Goal: Task Accomplishment & Management: Manage account settings

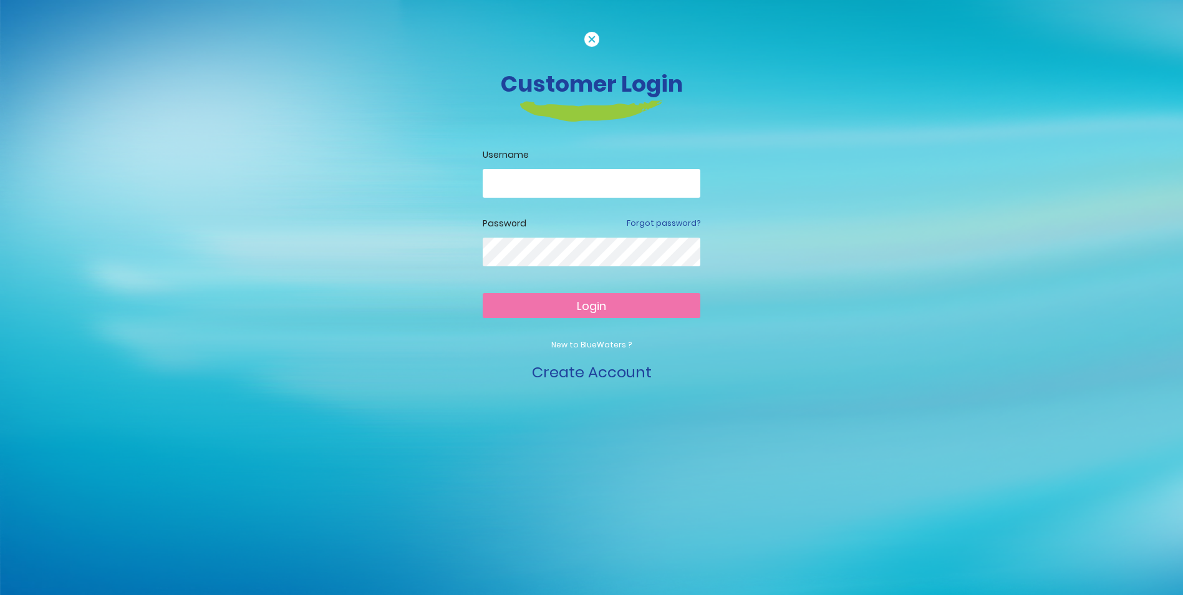
drag, startPoint x: 571, startPoint y: 166, endPoint x: 546, endPoint y: 219, distance: 58.3
click at [546, 219] on form "Username Password Forgot password? Login New to BlueWaters ? Create Account" at bounding box center [592, 265] width 218 height 235
drag, startPoint x: 546, startPoint y: 219, endPoint x: 541, endPoint y: 181, distance: 38.4
click at [541, 181] on input "email" at bounding box center [592, 183] width 218 height 29
type input "**********"
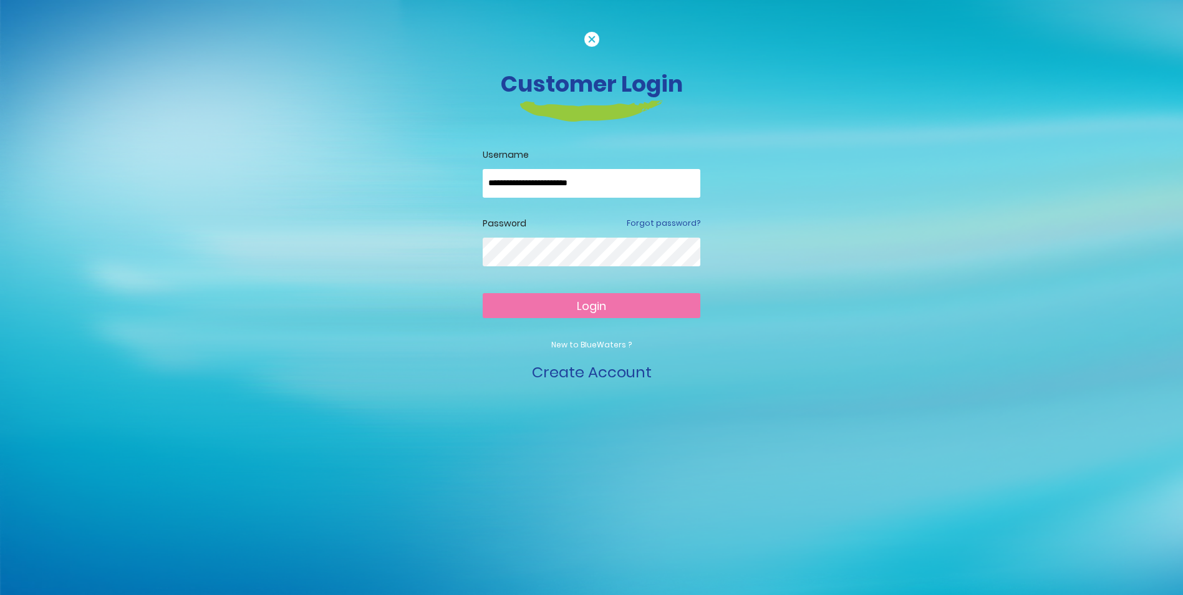
click at [483, 293] on button "Login" at bounding box center [592, 305] width 218 height 25
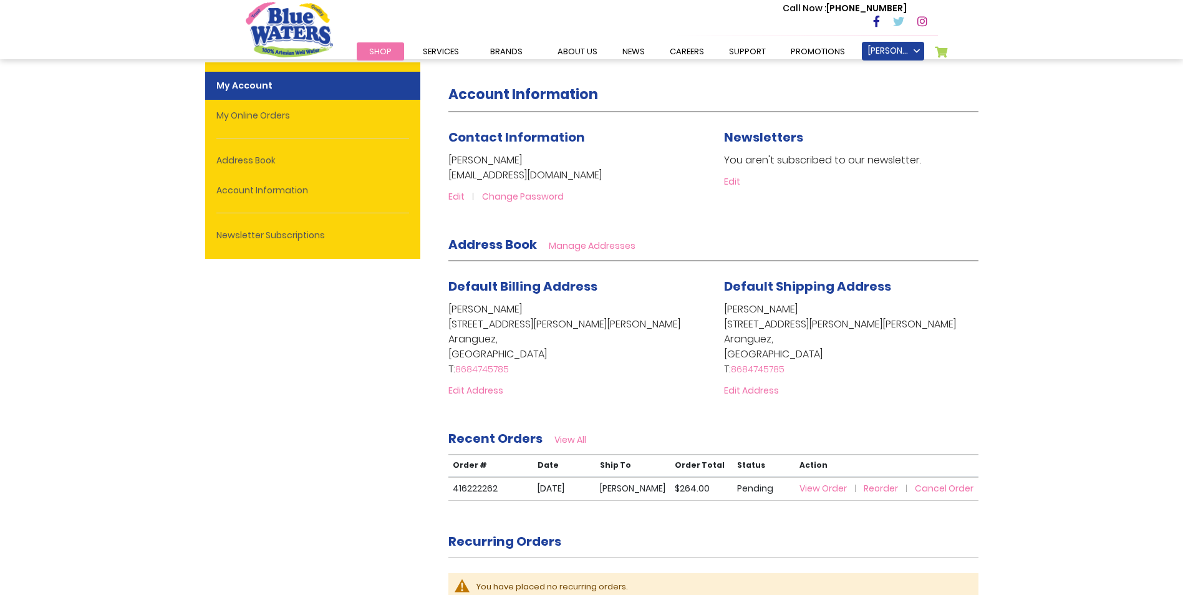
scroll to position [249, 0]
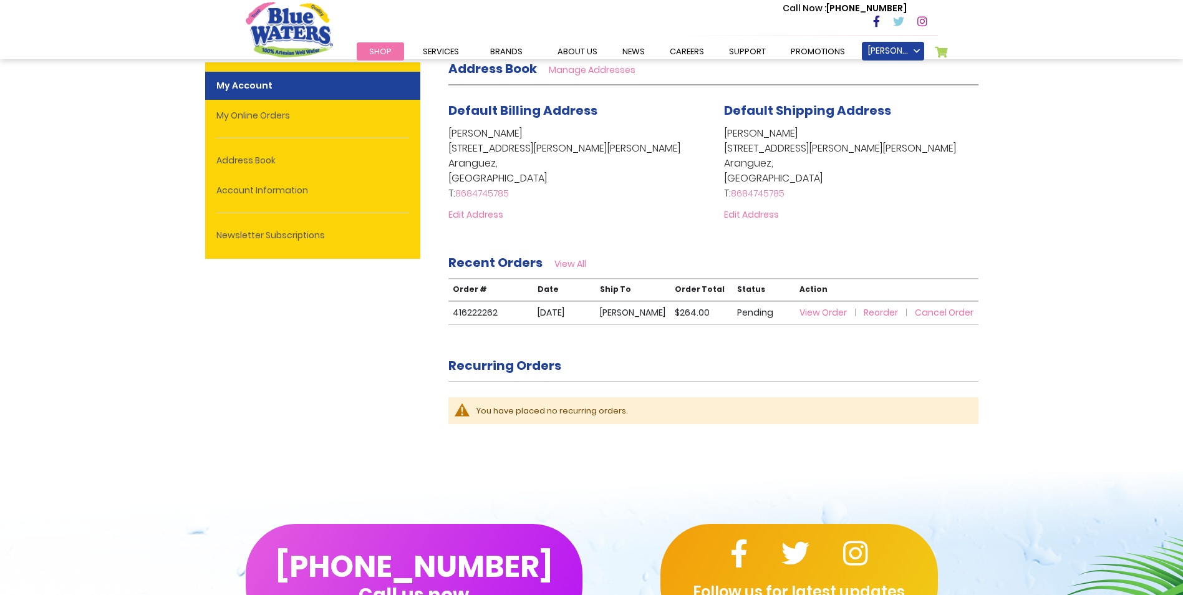
click at [829, 316] on span "View Order" at bounding box center [822, 312] width 47 height 12
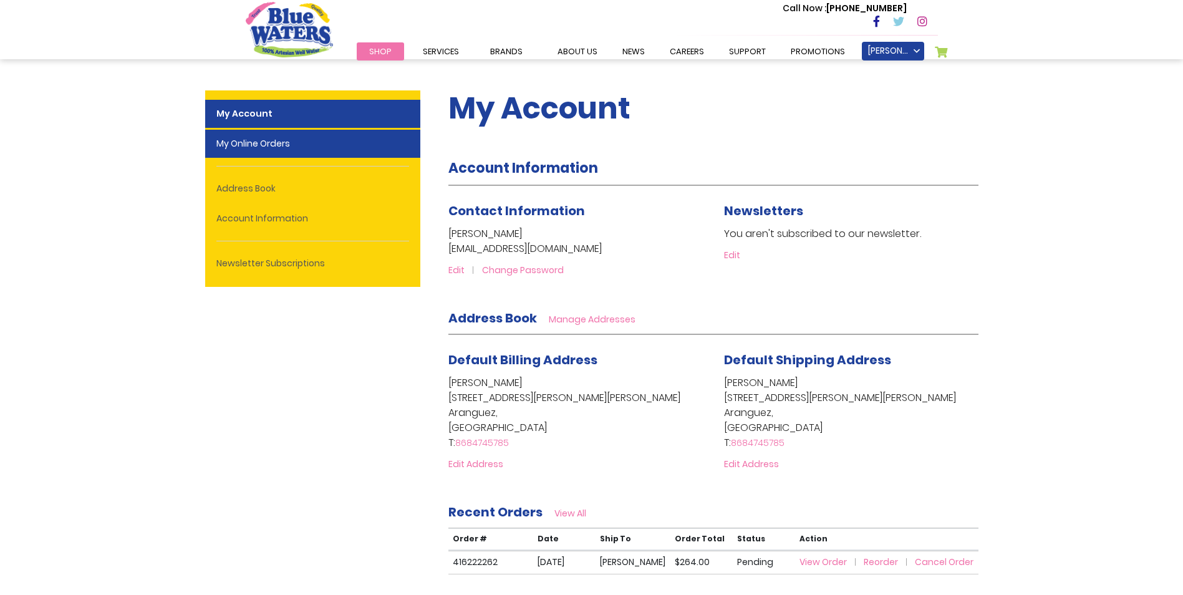
click at [253, 146] on link "My Online Orders" at bounding box center [312, 144] width 215 height 28
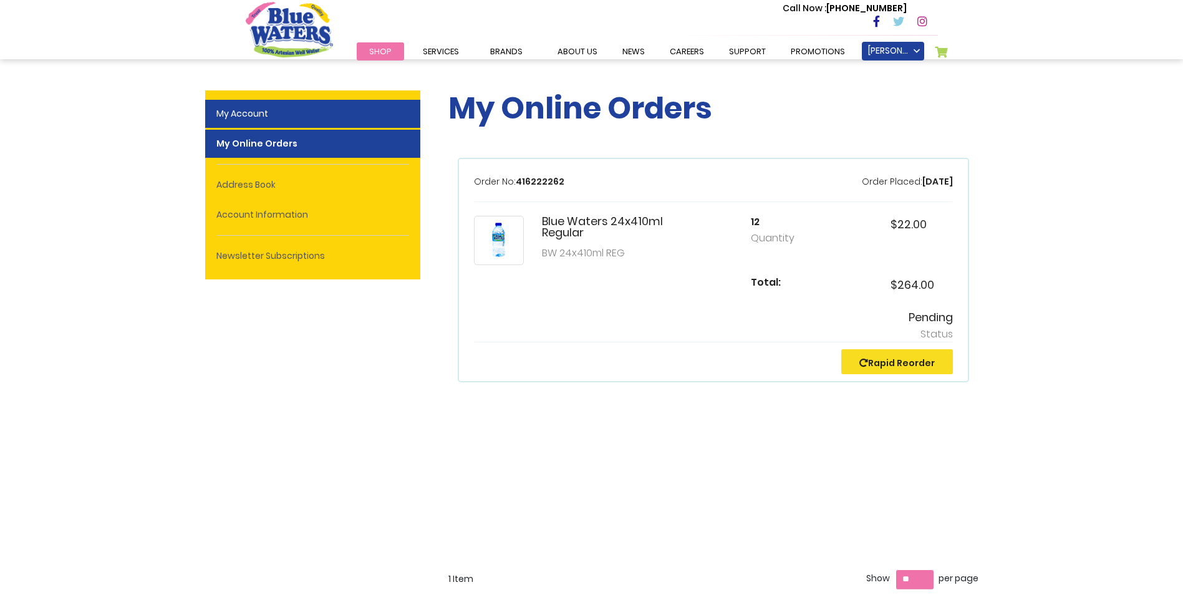
click at [288, 112] on link "My Account" at bounding box center [312, 114] width 215 height 28
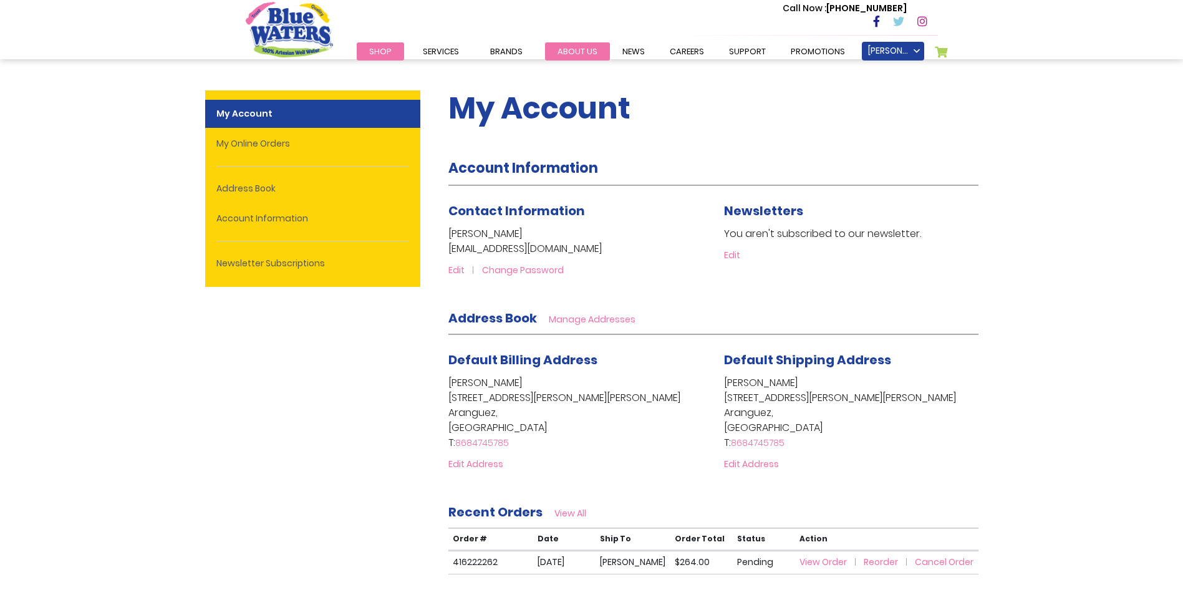
click at [564, 49] on link "about us" at bounding box center [577, 51] width 65 height 18
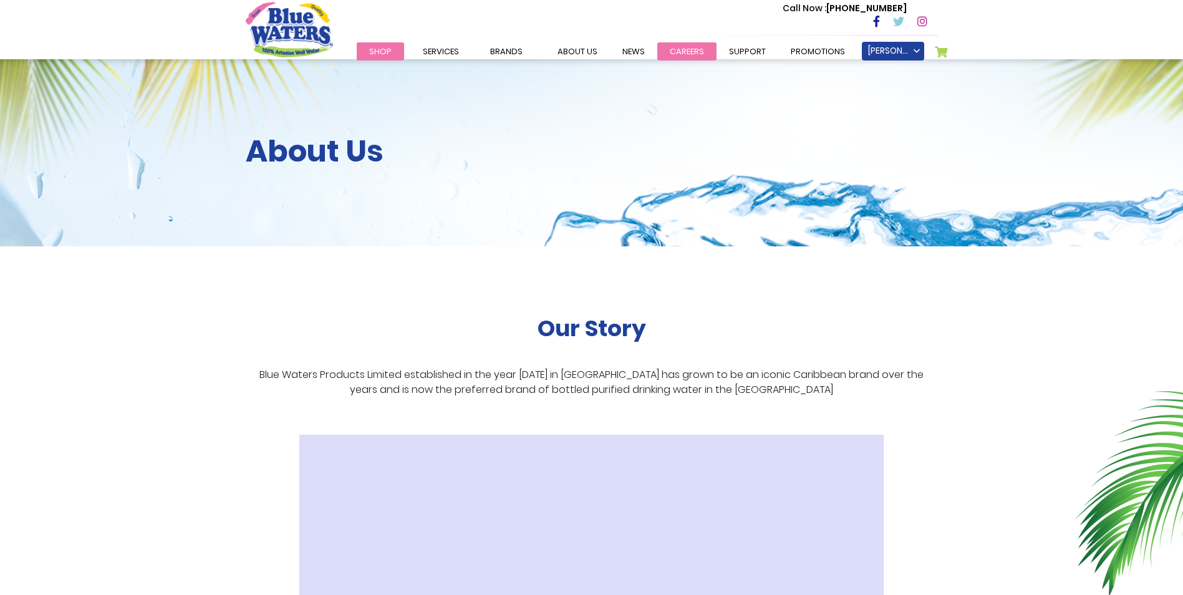
click at [665, 47] on link "careers" at bounding box center [686, 51] width 59 height 18
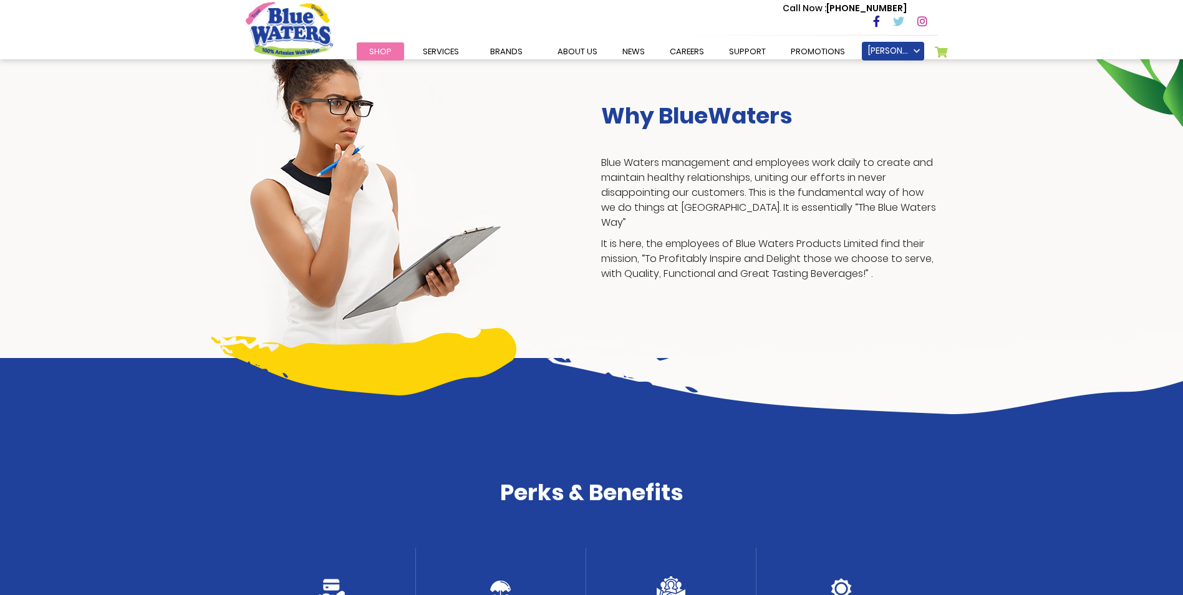
scroll to position [72, 0]
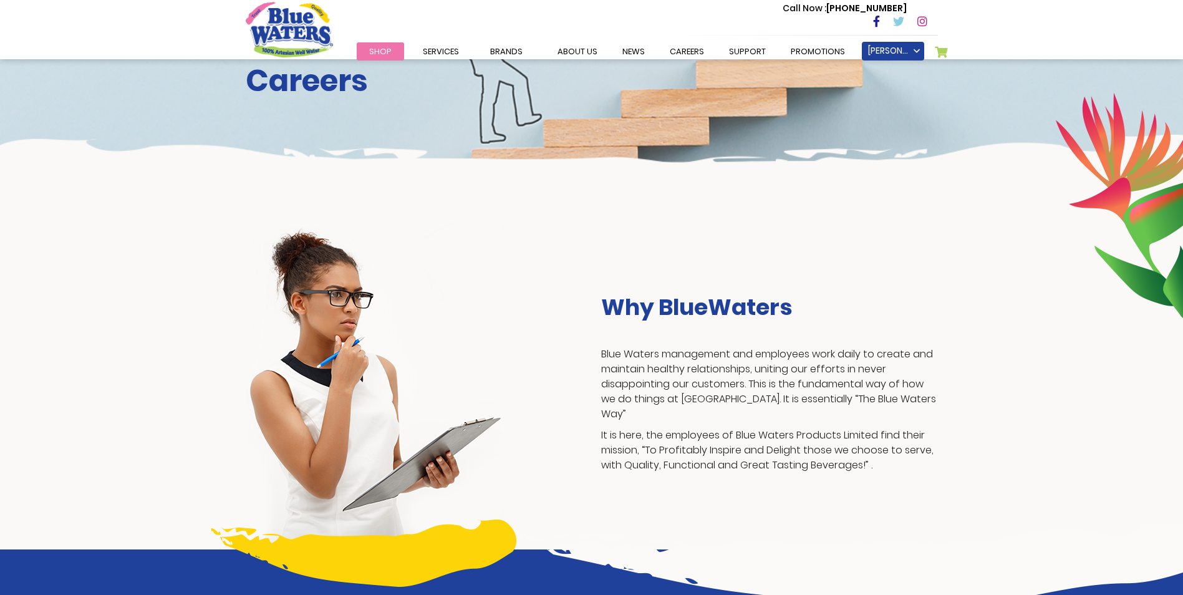
click at [688, 348] on div "Why BlueWaters Blue Waters management and employees work daily to create and ma…" at bounding box center [769, 386] width 355 height 185
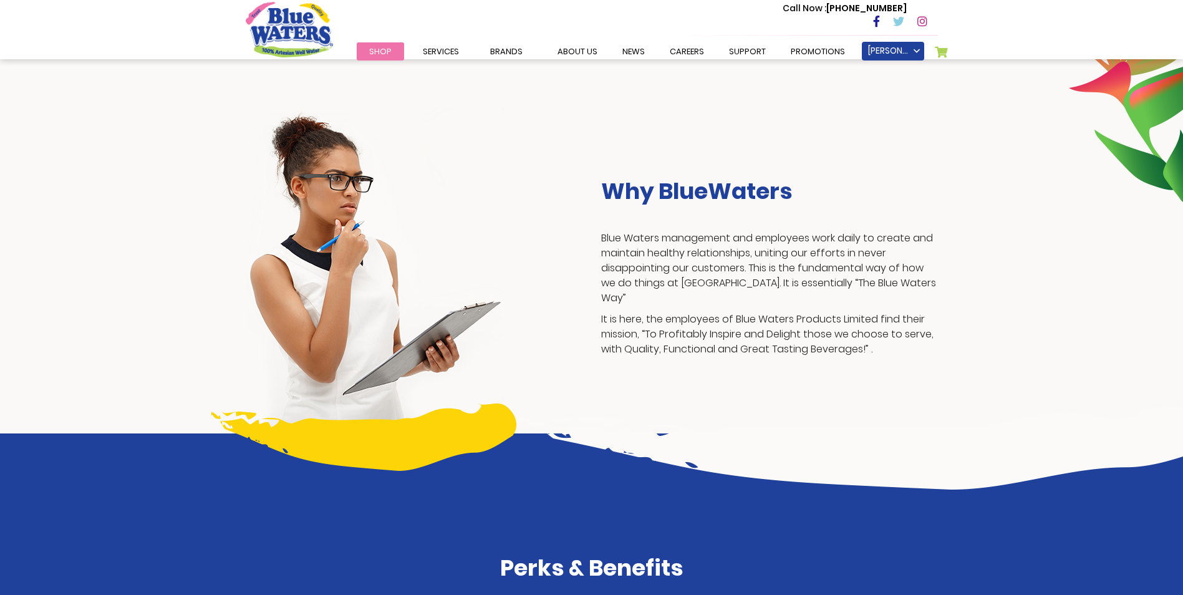
scroll to position [436, 0]
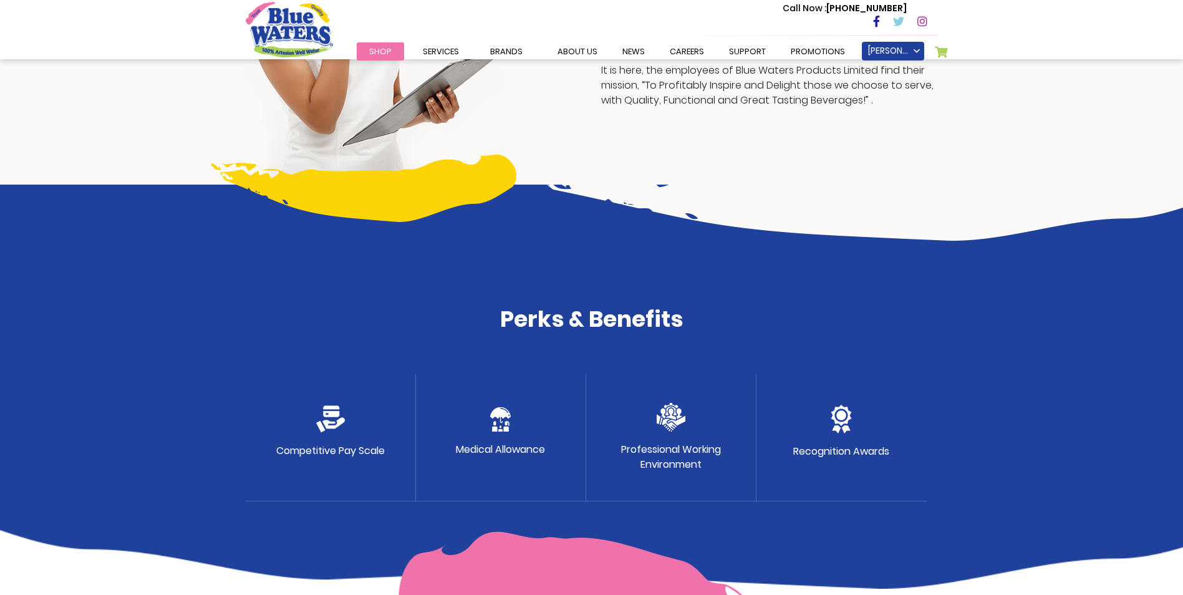
click at [494, 435] on div "Medical Allowance" at bounding box center [501, 437] width 170 height 127
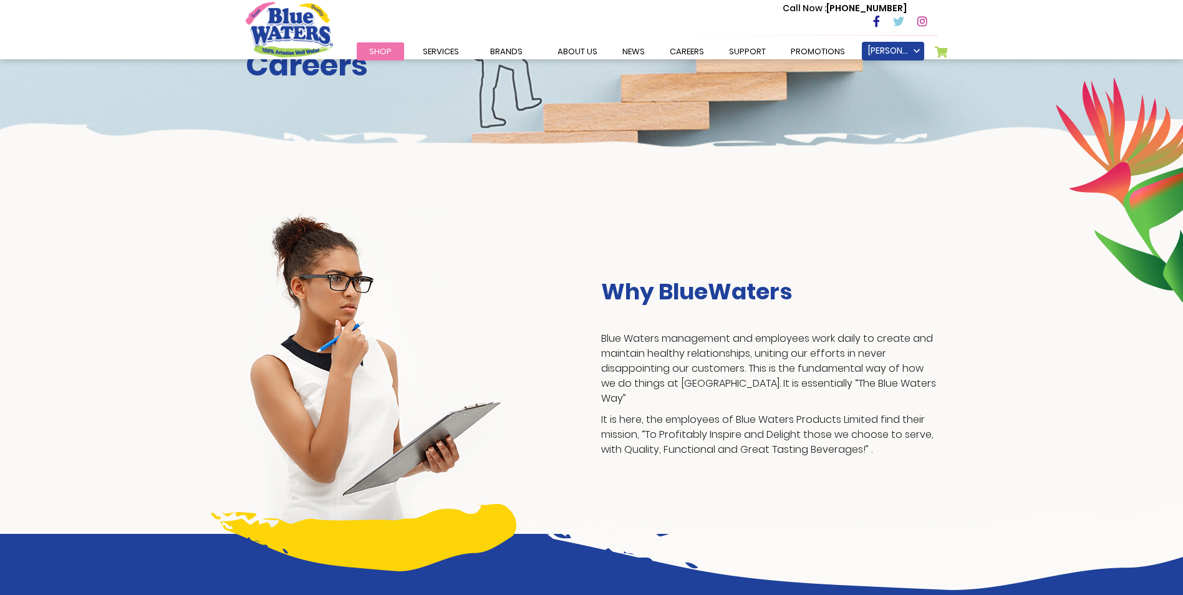
scroll to position [0, 0]
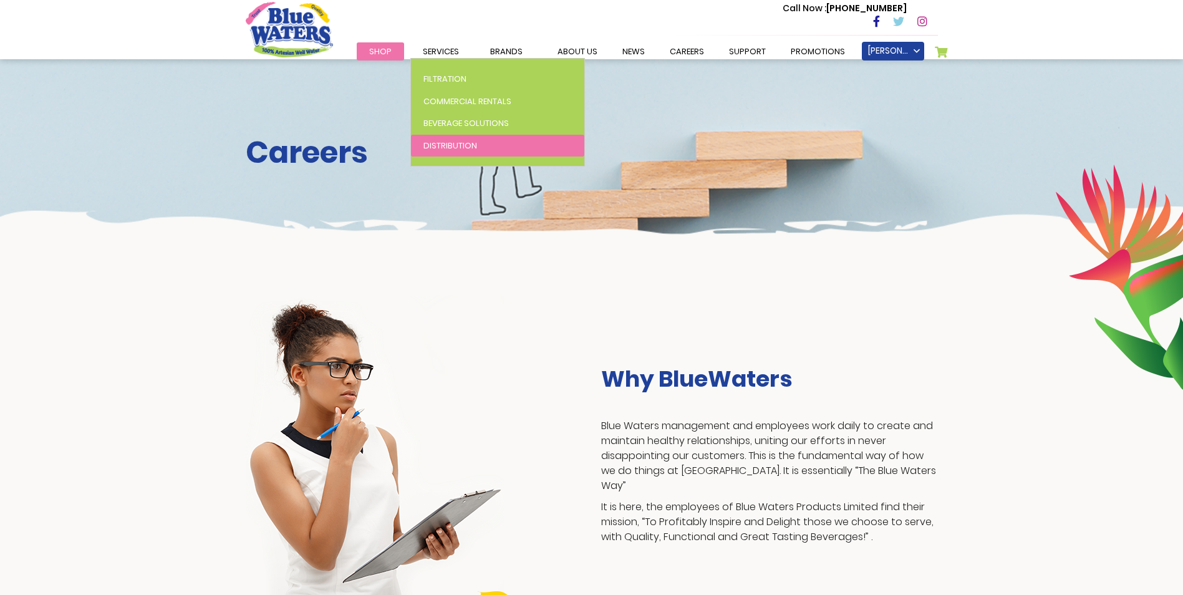
click at [432, 147] on span "Distribution" at bounding box center [450, 146] width 54 height 12
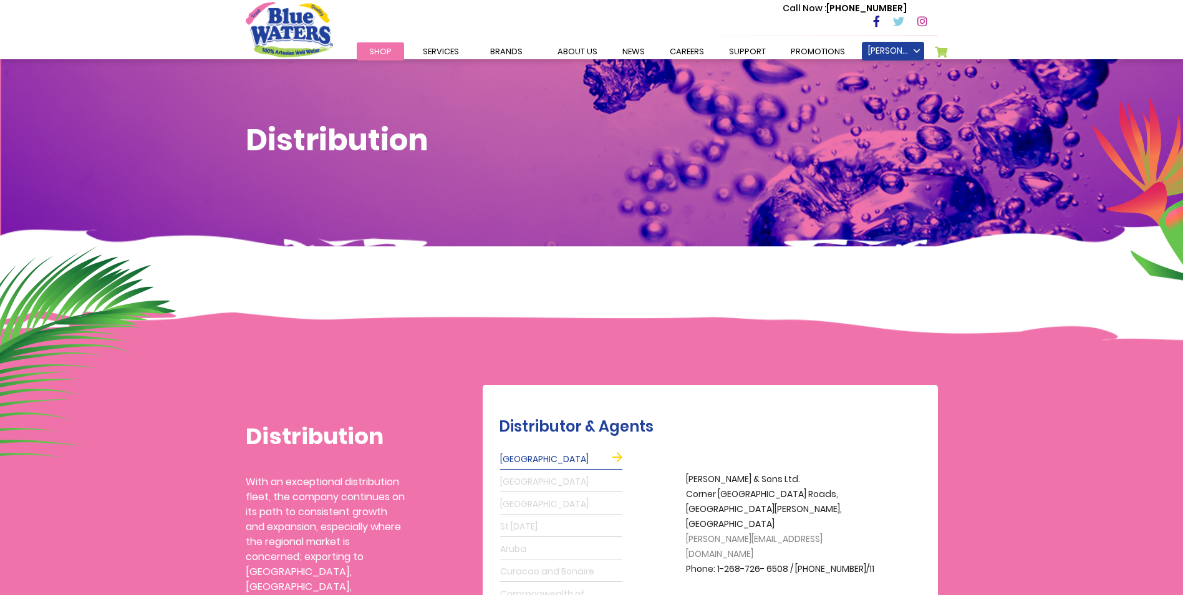
click at [388, 48] on span "Shop" at bounding box center [380, 52] width 22 height 12
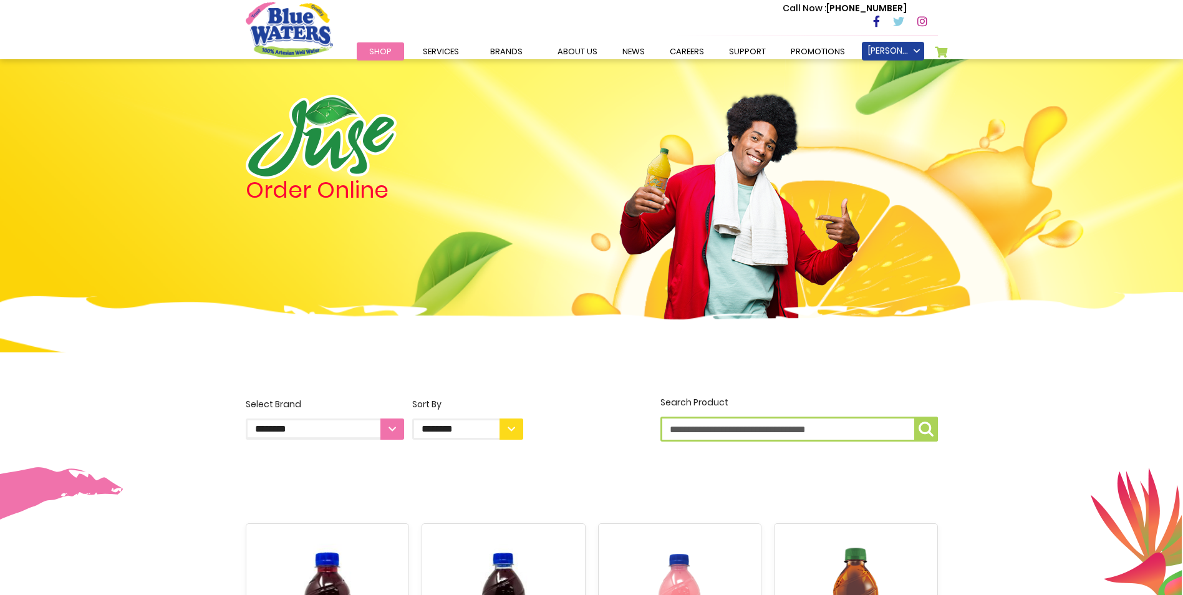
click at [509, 423] on select "**********" at bounding box center [467, 428] width 111 height 21
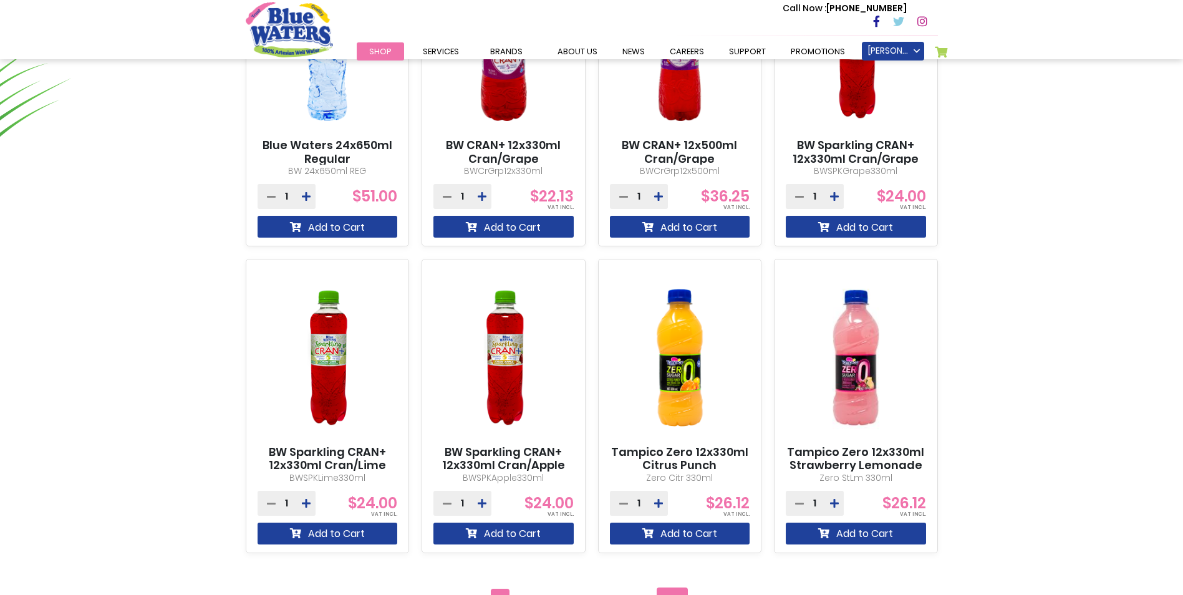
scroll to position [1122, 0]
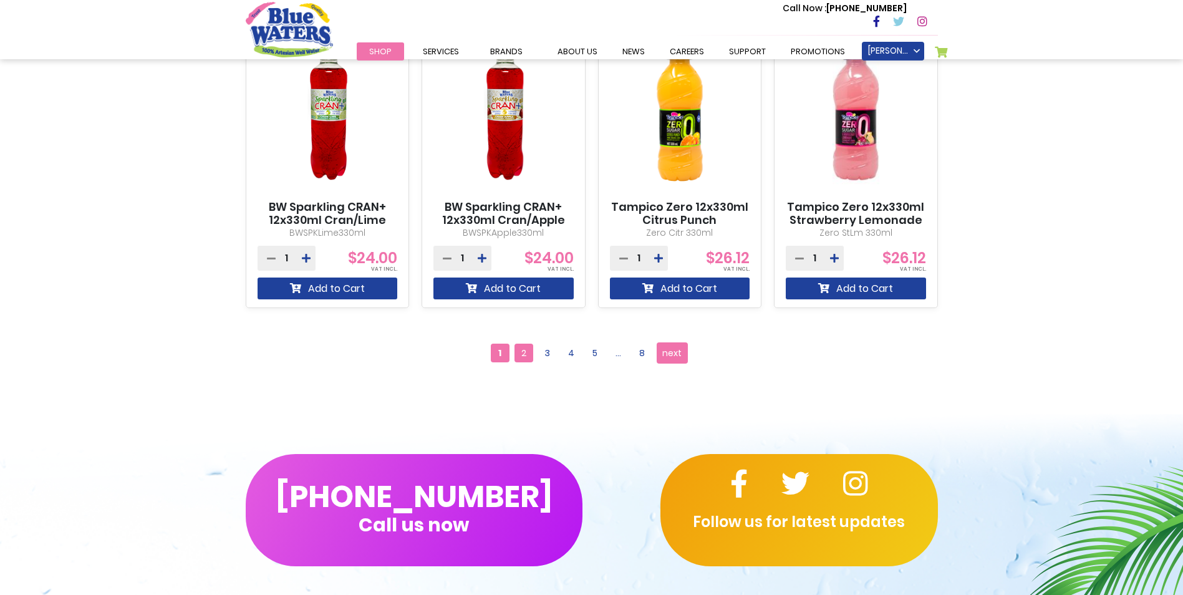
click at [522, 354] on span "2" at bounding box center [523, 353] width 19 height 19
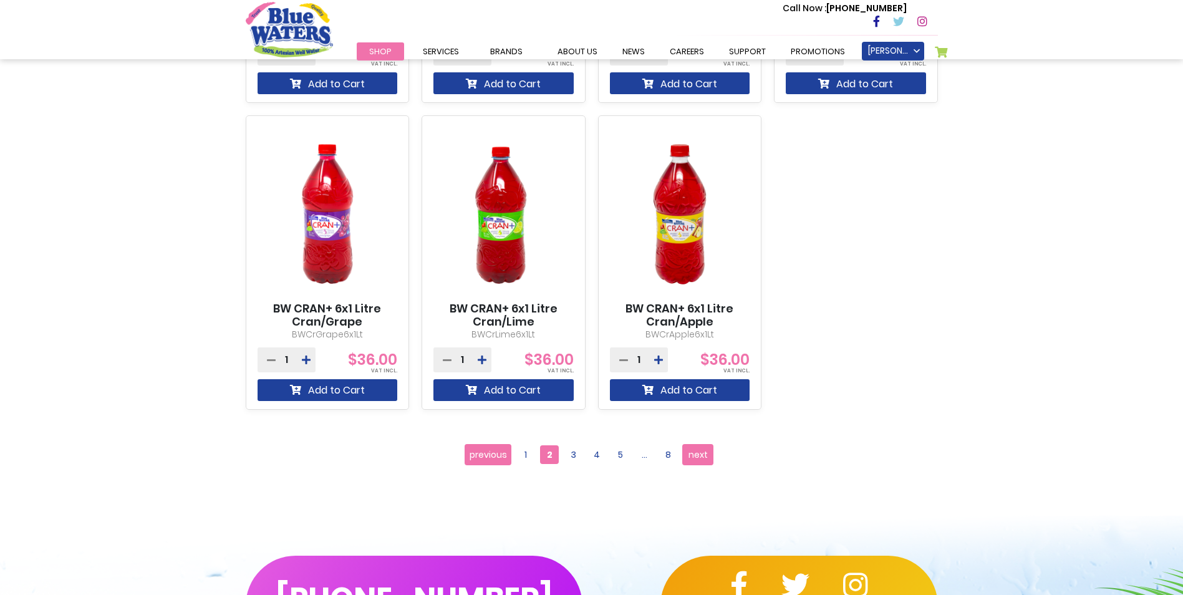
scroll to position [1247, 0]
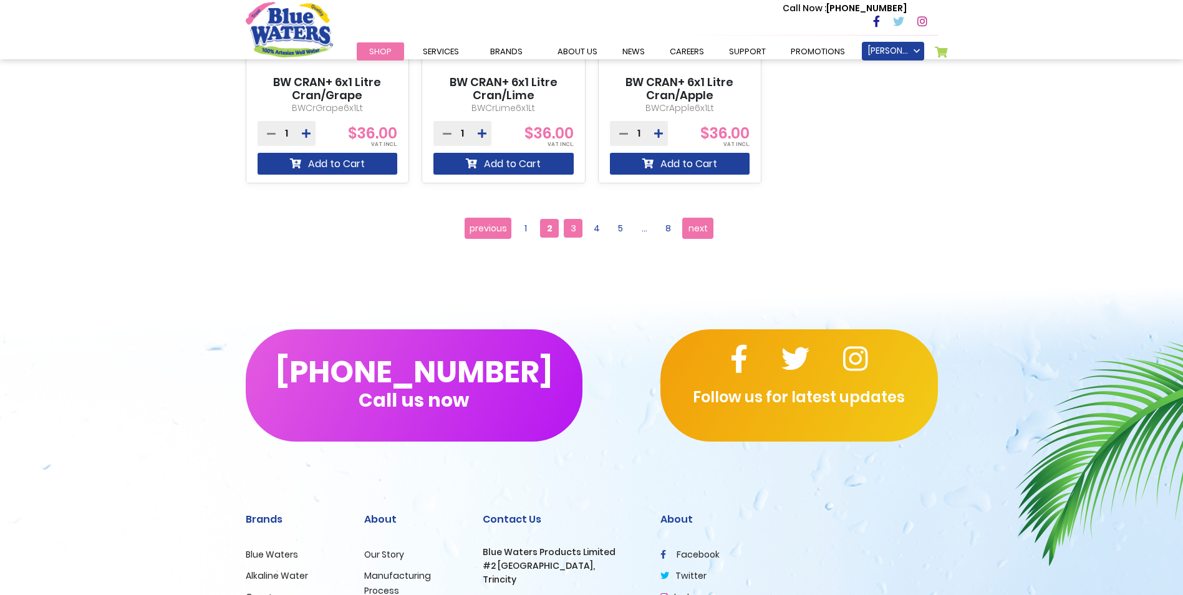
click at [571, 232] on span "3" at bounding box center [573, 228] width 19 height 19
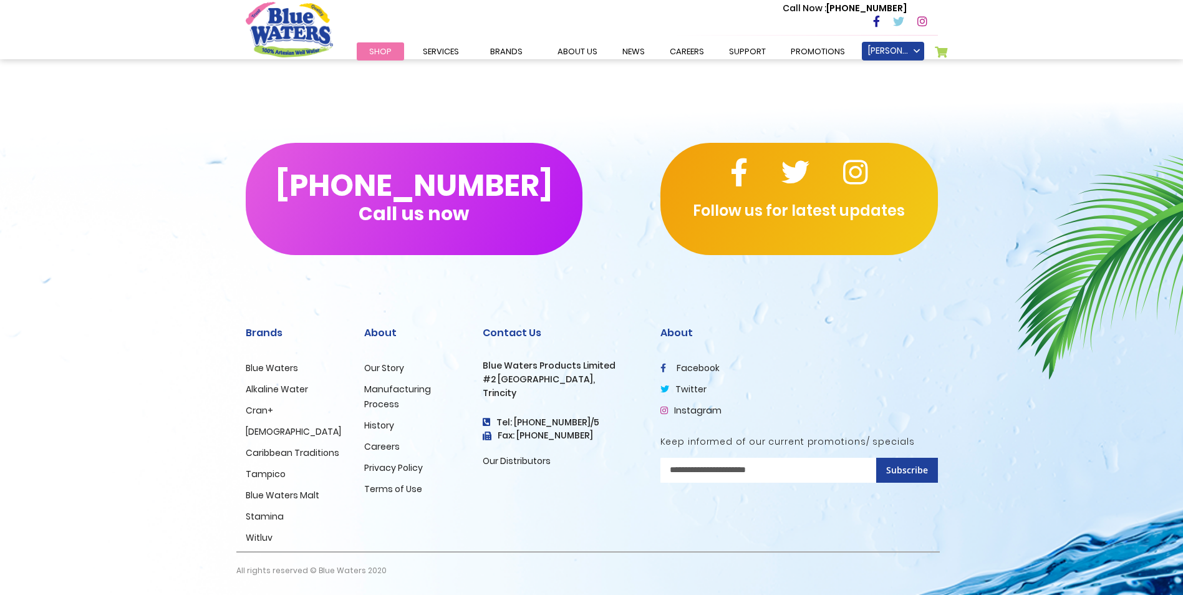
scroll to position [178, 0]
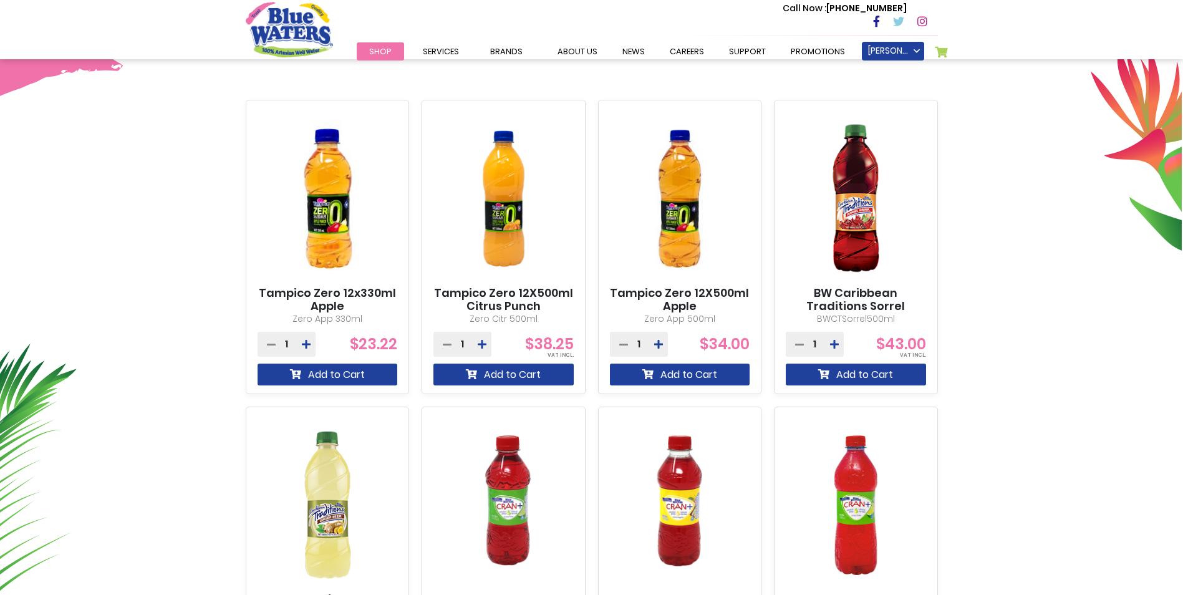
scroll to position [213, 0]
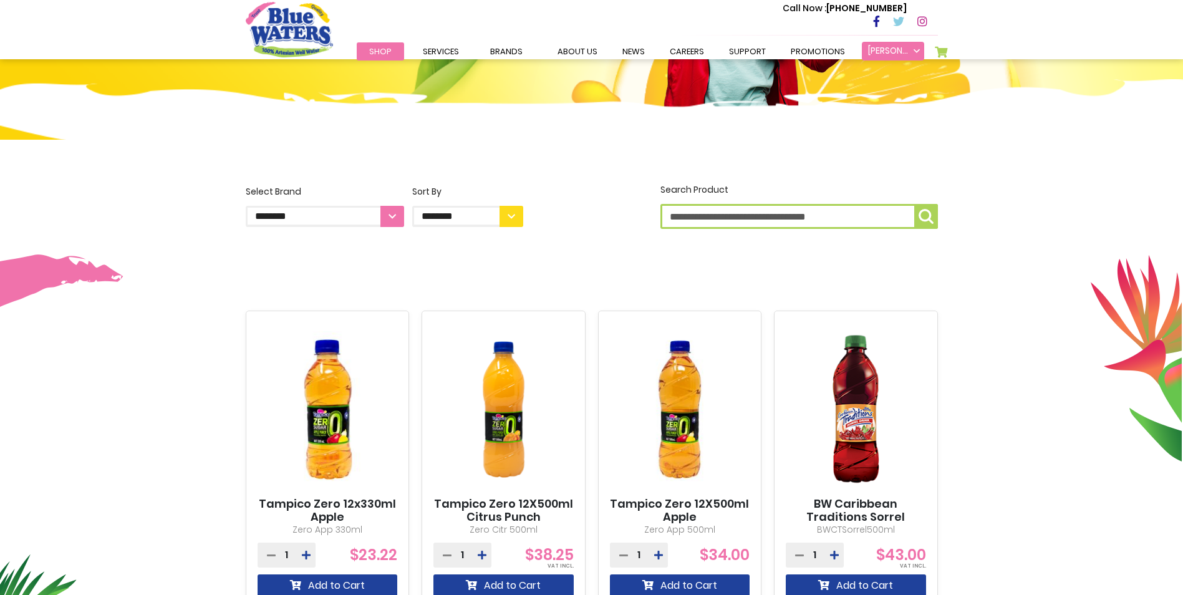
click at [907, 55] on link "[PERSON_NAME]" at bounding box center [893, 51] width 62 height 19
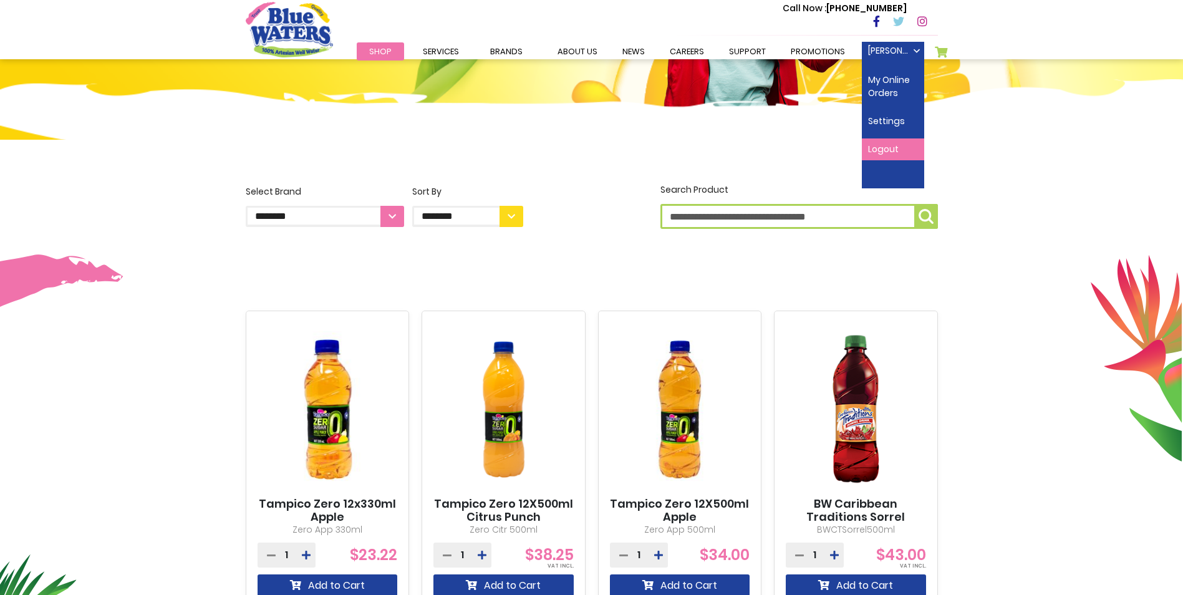
click at [872, 148] on link "Logout" at bounding box center [893, 149] width 62 height 22
